Goal: Task Accomplishment & Management: Complete application form

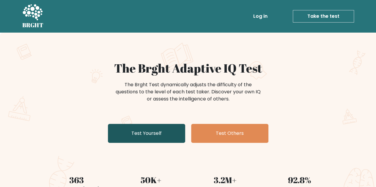
click at [143, 134] on link "Test Yourself" at bounding box center [146, 133] width 77 height 19
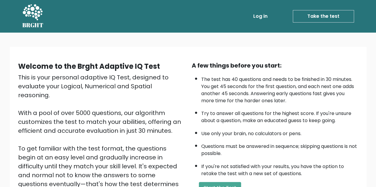
scroll to position [84, 0]
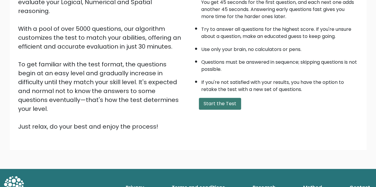
click at [225, 105] on button "Start the Test" at bounding box center [220, 104] width 42 height 12
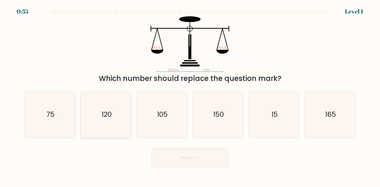
click at [94, 113] on icon "120" at bounding box center [106, 115] width 47 height 47
click at [190, 95] on input "b. 120" at bounding box center [190, 94] width 0 height 1
radio input "true"
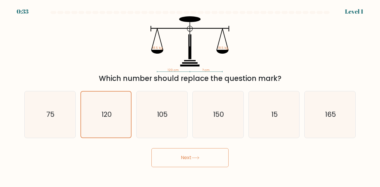
click at [173, 155] on button "Next" at bounding box center [190, 158] width 77 height 19
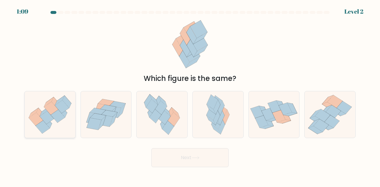
click at [40, 114] on icon at bounding box center [40, 114] width 9 height 12
click at [190, 95] on input "a." at bounding box center [190, 94] width 0 height 1
radio input "true"
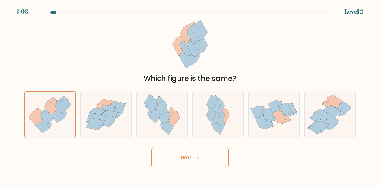
click at [204, 160] on button "Next" at bounding box center [190, 158] width 77 height 19
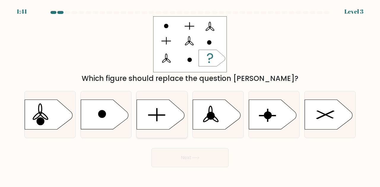
click at [155, 130] on div at bounding box center [161, 114] width 51 height 47
click at [190, 95] on input "c." at bounding box center [190, 94] width 0 height 1
radio input "true"
click at [176, 163] on button "Next" at bounding box center [190, 158] width 77 height 19
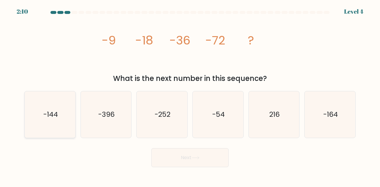
click at [34, 124] on icon "-144" at bounding box center [50, 115] width 47 height 47
click at [190, 95] on input "a. -144" at bounding box center [190, 94] width 0 height 1
radio input "true"
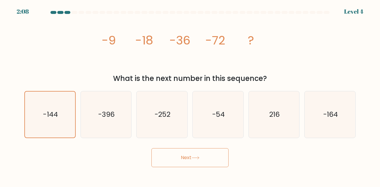
click at [178, 151] on button "Next" at bounding box center [190, 158] width 77 height 19
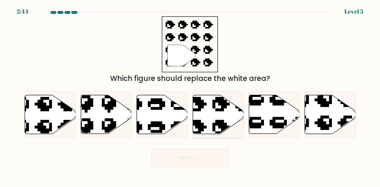
click at [225, 112] on icon at bounding box center [218, 114] width 51 height 39
click at [190, 95] on input "d." at bounding box center [190, 94] width 0 height 1
radio input "true"
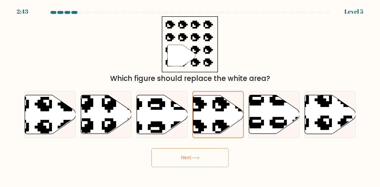
click at [177, 162] on button "Next" at bounding box center [190, 158] width 77 height 19
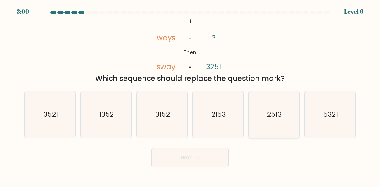
click at [266, 120] on icon "2513" at bounding box center [274, 115] width 47 height 47
click at [190, 95] on input "e. 2513" at bounding box center [190, 94] width 0 height 1
radio input "true"
click at [223, 155] on button "Next" at bounding box center [190, 158] width 77 height 19
click at [201, 160] on button "Next" at bounding box center [190, 158] width 77 height 19
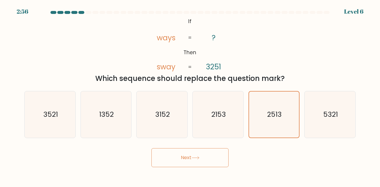
click at [201, 160] on button "Next" at bounding box center [190, 158] width 77 height 19
click at [281, 92] on div "2513" at bounding box center [274, 114] width 51 height 47
click at [190, 94] on input "e. 2513" at bounding box center [190, 94] width 0 height 1
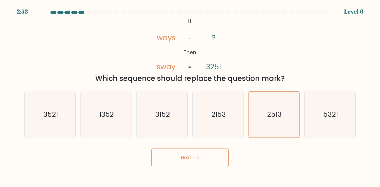
click at [184, 157] on button "Next" at bounding box center [190, 158] width 77 height 19
click at [220, 107] on icon "2153" at bounding box center [218, 115] width 47 height 47
click at [190, 95] on input "d. 2153" at bounding box center [190, 94] width 0 height 1
radio input "true"
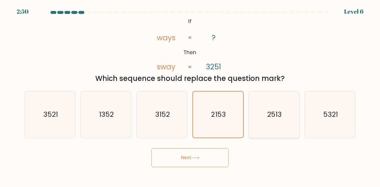
click at [260, 105] on icon "2513" at bounding box center [274, 115] width 47 height 47
click at [190, 95] on input "e. 2513" at bounding box center [190, 94] width 0 height 1
radio input "true"
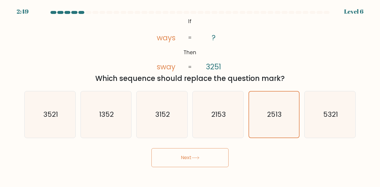
click at [201, 159] on button "Next" at bounding box center [190, 158] width 77 height 19
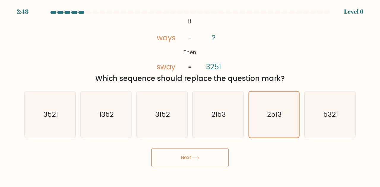
click at [201, 159] on button "Next" at bounding box center [190, 158] width 77 height 19
click at [251, 174] on body "2:46 Level 6 If" at bounding box center [190, 93] width 380 height 187
click at [247, 155] on div "Next" at bounding box center [190, 157] width 339 height 22
click at [212, 161] on button "Next" at bounding box center [190, 158] width 77 height 19
click at [198, 153] on button "Next" at bounding box center [190, 158] width 77 height 19
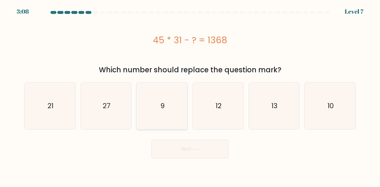
click at [154, 113] on icon "9" at bounding box center [162, 106] width 47 height 47
click at [190, 95] on input "c. 9" at bounding box center [190, 94] width 0 height 1
radio input "true"
click at [170, 148] on button "Next" at bounding box center [190, 149] width 77 height 19
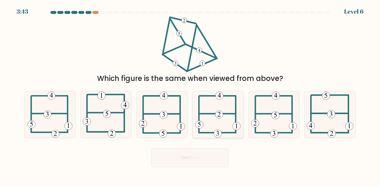
click at [208, 113] on icon at bounding box center [217, 115] width 45 height 47
click at [190, 95] on input "d." at bounding box center [190, 94] width 0 height 1
radio input "true"
click at [189, 157] on button "Next" at bounding box center [190, 158] width 77 height 19
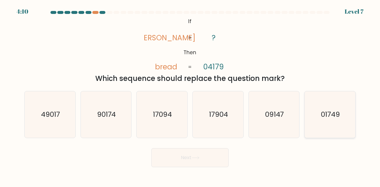
click at [324, 127] on icon "01749" at bounding box center [330, 115] width 47 height 47
click at [190, 95] on input "f. 01749" at bounding box center [190, 94] width 0 height 1
radio input "true"
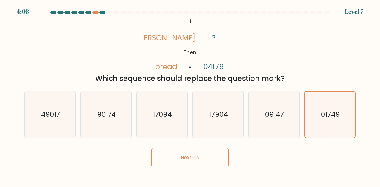
click at [209, 156] on button "Next" at bounding box center [190, 158] width 77 height 19
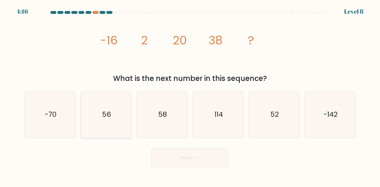
click at [116, 125] on icon "56" at bounding box center [106, 115] width 47 height 47
click at [190, 95] on input "b. 56" at bounding box center [190, 94] width 0 height 1
radio input "true"
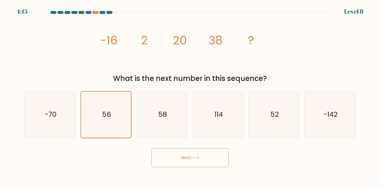
click at [116, 125] on icon "56" at bounding box center [106, 115] width 46 height 46
click at [190, 95] on input "b. 56" at bounding box center [190, 94] width 0 height 1
click at [171, 161] on button "Next" at bounding box center [190, 158] width 77 height 19
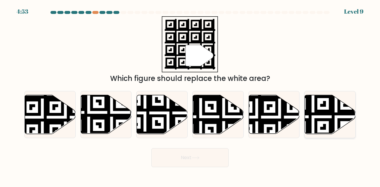
click at [343, 115] on icon at bounding box center [313, 94] width 92 height 92
click at [190, 95] on input "f." at bounding box center [190, 94] width 0 height 1
radio input "true"
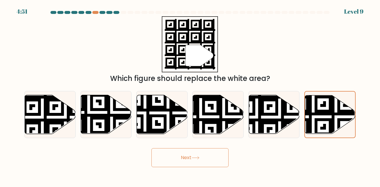
click at [171, 163] on button "Next" at bounding box center [190, 158] width 77 height 19
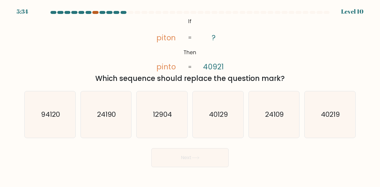
click at [94, 12] on div at bounding box center [95, 12] width 6 height 3
click at [215, 115] on text "40129" at bounding box center [218, 115] width 19 height 10
click at [190, 95] on input "d. 40129" at bounding box center [190, 94] width 0 height 1
radio input "true"
click at [201, 164] on button "Next" at bounding box center [190, 158] width 77 height 19
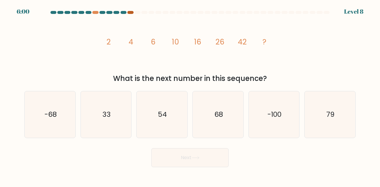
click at [129, 12] on div at bounding box center [130, 12] width 6 height 3
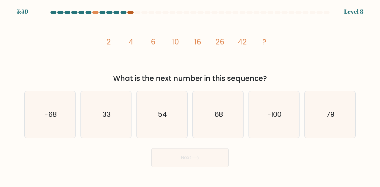
click at [129, 12] on div at bounding box center [130, 12] width 6 height 3
